Goal: Task Accomplishment & Management: Use online tool/utility

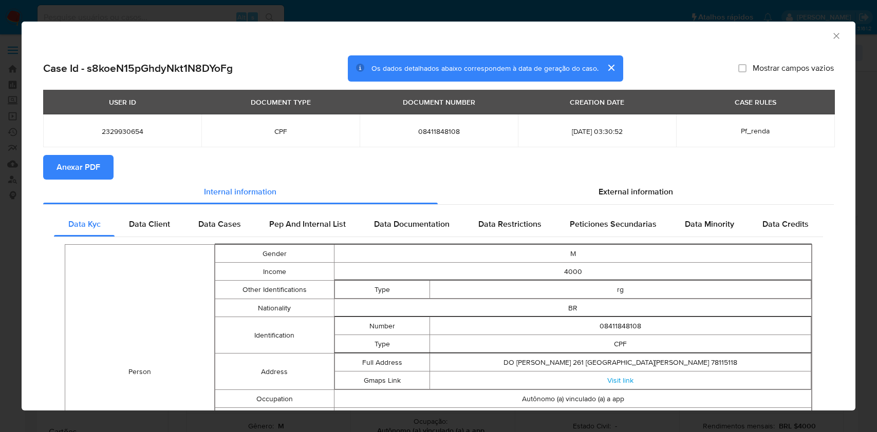
select select "10"
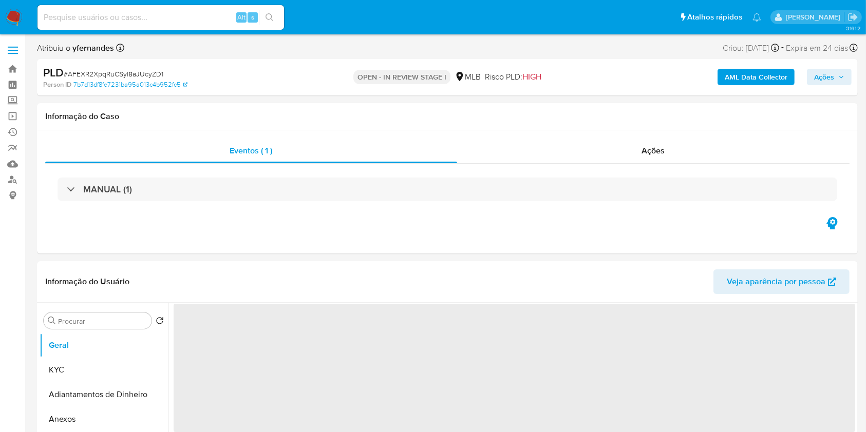
select select "10"
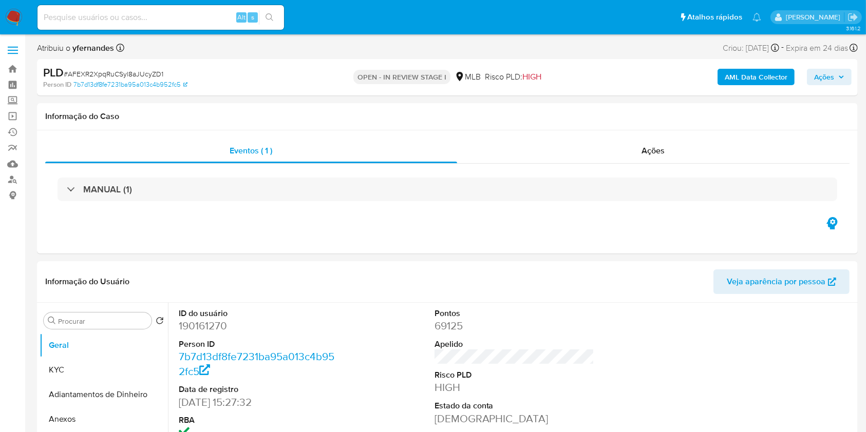
click at [822, 81] on span "Ações" at bounding box center [824, 77] width 20 height 16
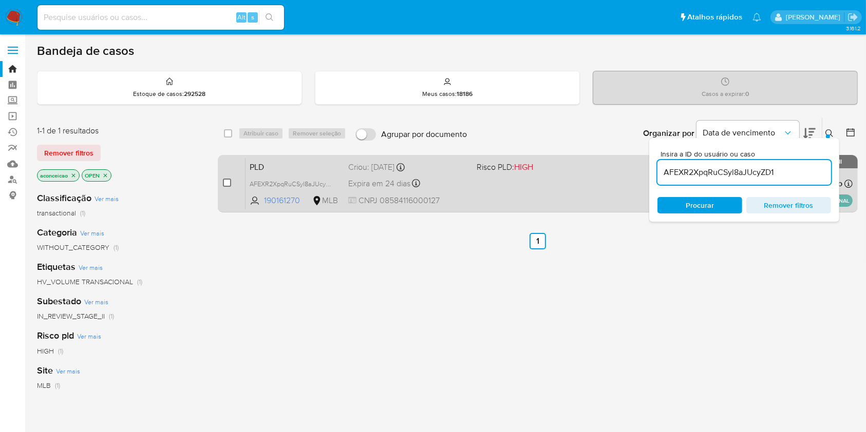
click at [224, 186] on input "checkbox" at bounding box center [227, 183] width 8 height 8
checkbox input "true"
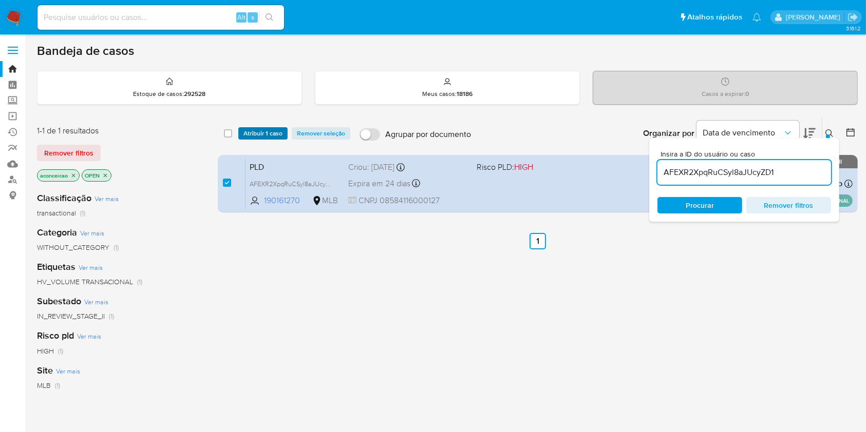
click at [260, 135] on span "Atribuir 1 caso" at bounding box center [262, 133] width 39 height 10
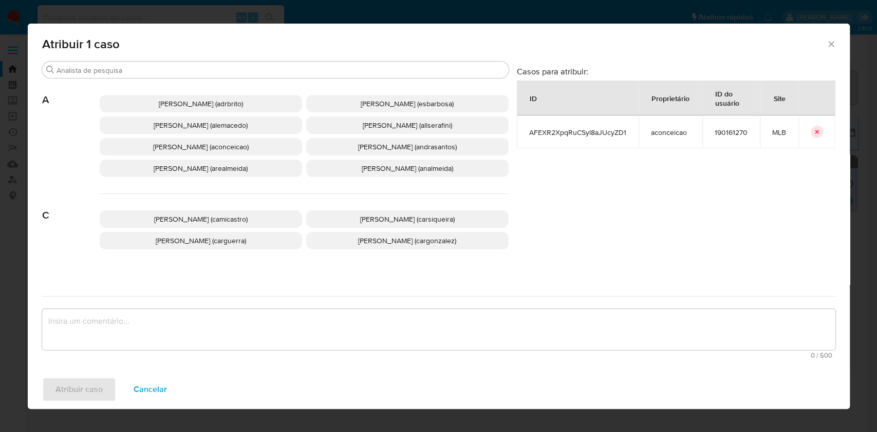
click at [235, 153] on p "Ana Cristina Da Conceicao (aconceicao)" at bounding box center [201, 146] width 202 height 17
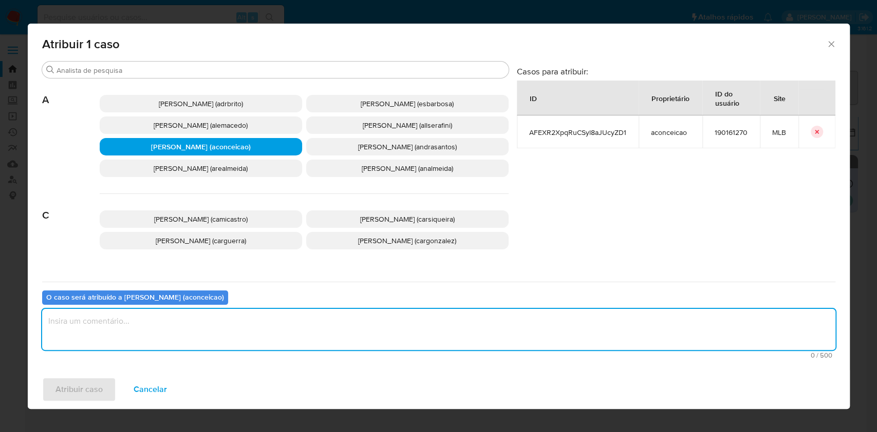
click at [345, 327] on textarea "assign-modal" at bounding box center [438, 329] width 793 height 41
type textarea "ok"
click at [84, 385] on span "Atribuir caso" at bounding box center [78, 389] width 47 height 23
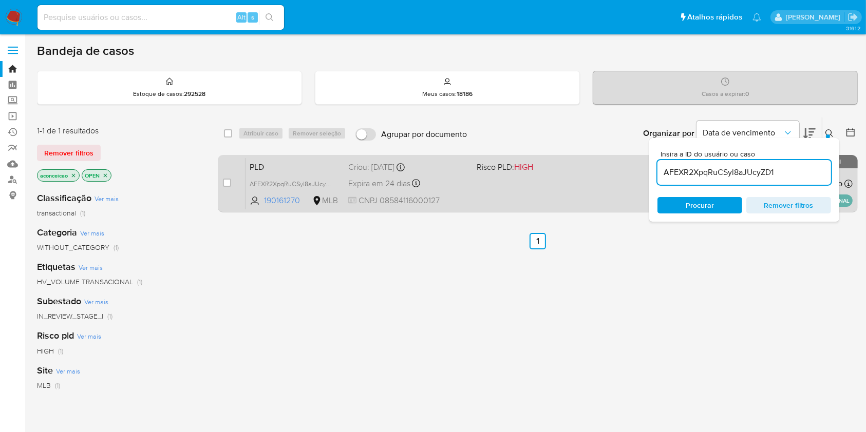
click at [585, 185] on div "PLD AFEXR2XpqRuCSyl8aJUcyZD1 190161270 MLB Risco PLD: HIGH Criou: 12/09/2025 Cr…" at bounding box center [548, 184] width 607 height 52
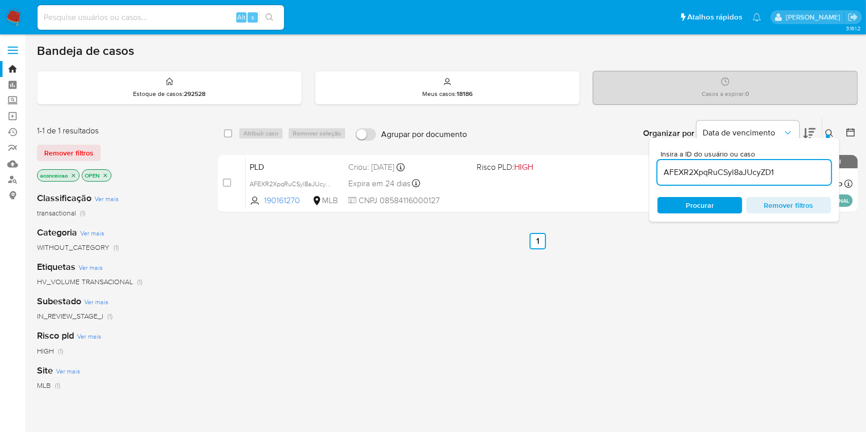
click at [767, 177] on input "AFEXR2XpqRuCSyl8aJUcyZD1" at bounding box center [744, 172] width 174 height 13
click at [765, 176] on input "AFEXR2XpqRuCSyl8aJUcyZD1" at bounding box center [744, 172] width 174 height 13
type input "AFEXR2XpqRuCSyl8aJUcyD1"
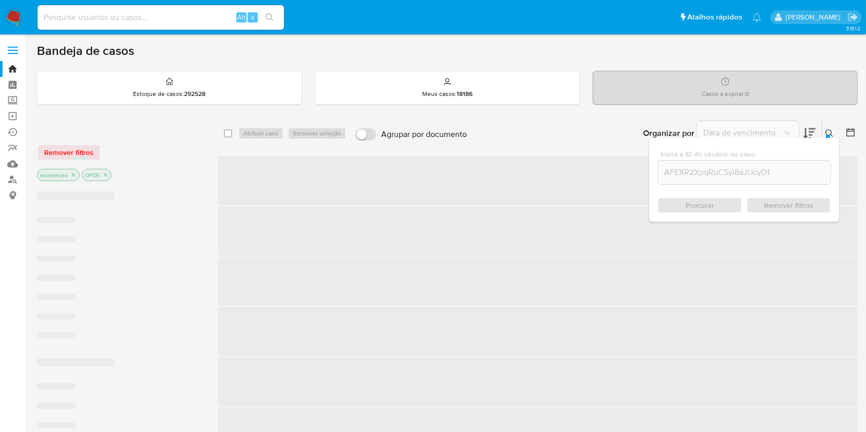
click at [760, 176] on input "AFEXR2XpqRuCSyl8aJUcyD1" at bounding box center [744, 172] width 173 height 13
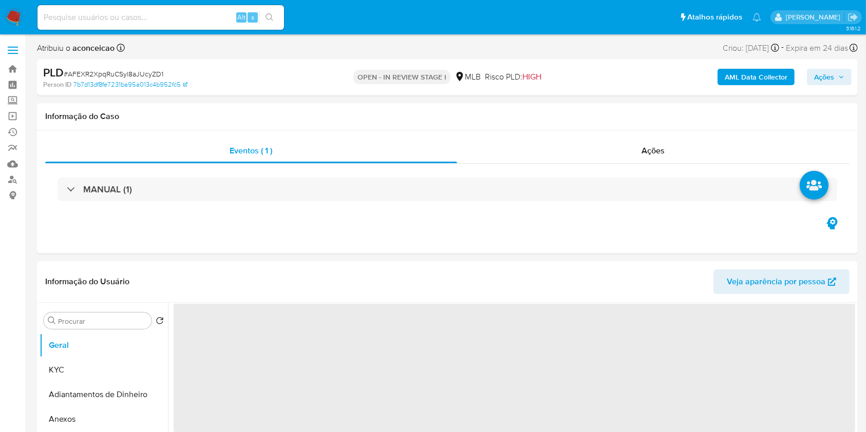
select select "10"
